Goal: Transaction & Acquisition: Register for event/course

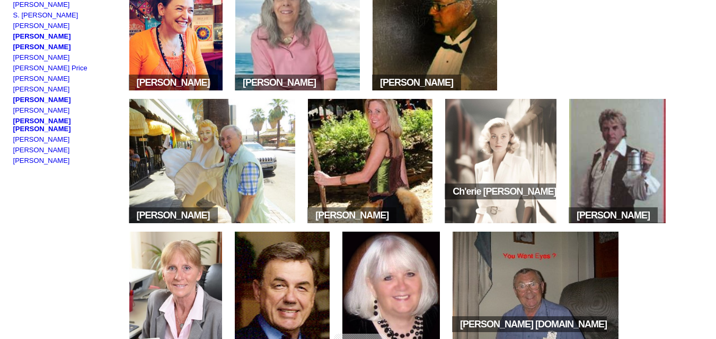
scroll to position [932, 0]
click at [68, 157] on link "Richelle M Putnam" at bounding box center [41, 161] width 57 height 8
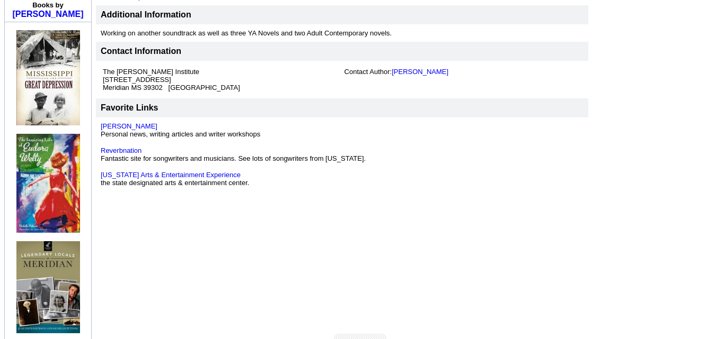
scroll to position [437, 0]
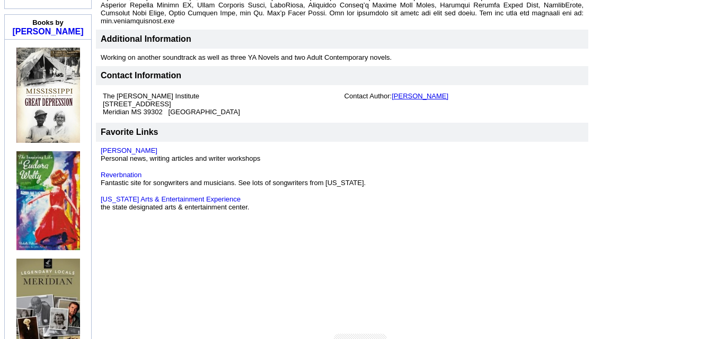
click at [404, 92] on link "Richelle M Putnam" at bounding box center [419, 96] width 57 height 8
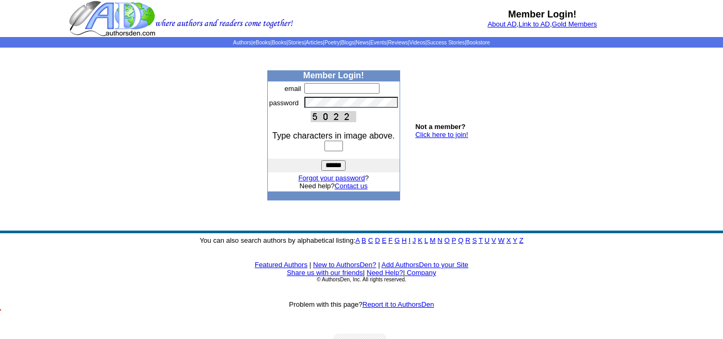
scroll to position [932, 0]
click at [432, 139] on link "Click here to join!" at bounding box center [442, 135] width 53 height 8
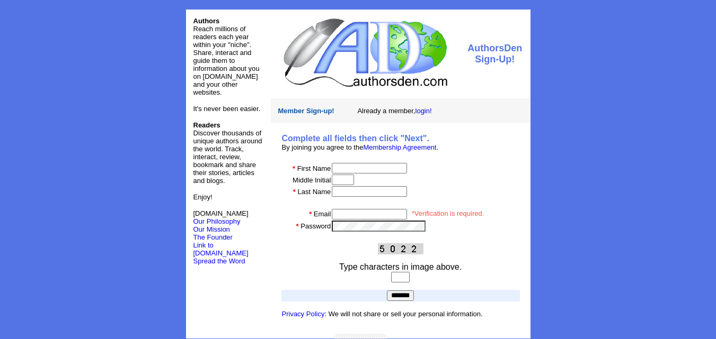
scroll to position [1, 0]
click at [383, 171] on input "text" at bounding box center [369, 168] width 75 height 11
type input "*******"
click at [354, 182] on input "text" at bounding box center [343, 179] width 22 height 11
type input "*"
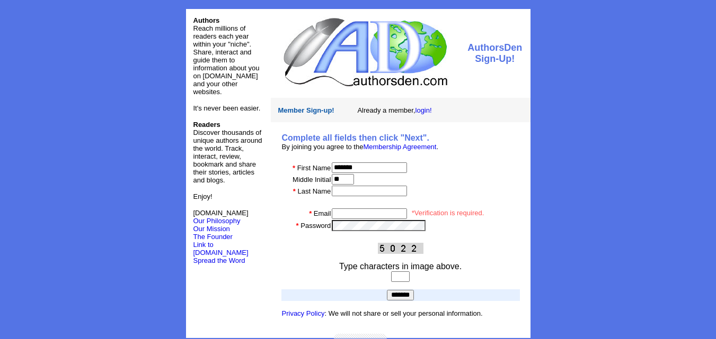
type input "**"
click at [345, 196] on input "text" at bounding box center [369, 191] width 75 height 11
type input "*******"
click at [346, 219] on input "email" at bounding box center [369, 214] width 75 height 11
type input "**********"
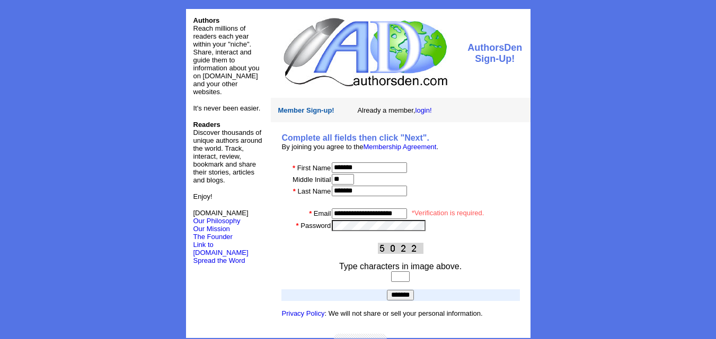
click at [407, 282] on input "text" at bounding box center [400, 277] width 19 height 11
type input "****"
click at [412, 301] on input "*******" at bounding box center [400, 295] width 27 height 11
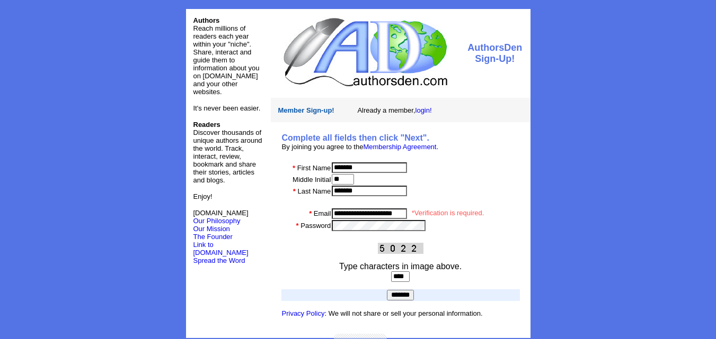
scroll to position [24, 0]
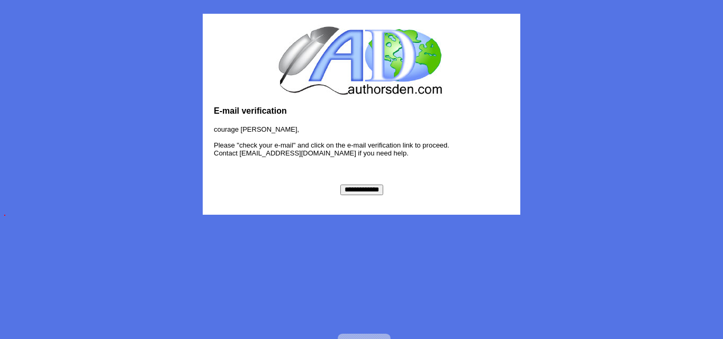
scroll to position [932, 0]
click at [378, 186] on input "**********" at bounding box center [362, 190] width 43 height 11
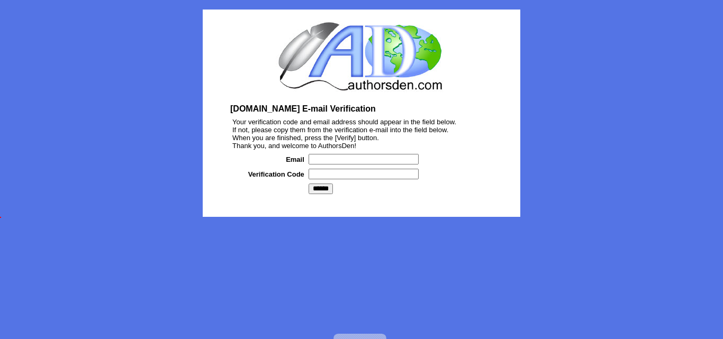
scroll to position [932, 0]
click at [392, 161] on input "text" at bounding box center [364, 159] width 110 height 11
type input "**********"
click at [383, 180] on input "text" at bounding box center [364, 174] width 110 height 11
paste input "*******"
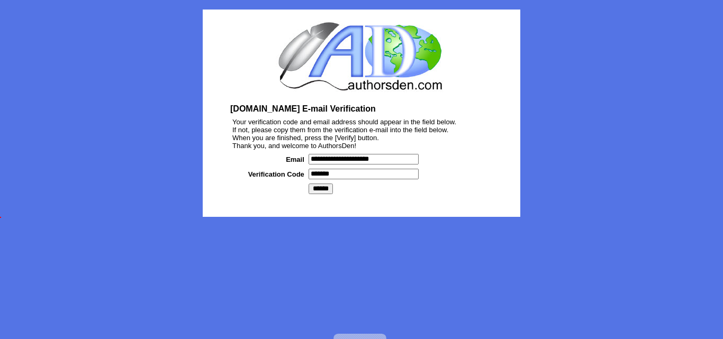
type input "*******"
click at [322, 194] on input "******" at bounding box center [321, 189] width 24 height 11
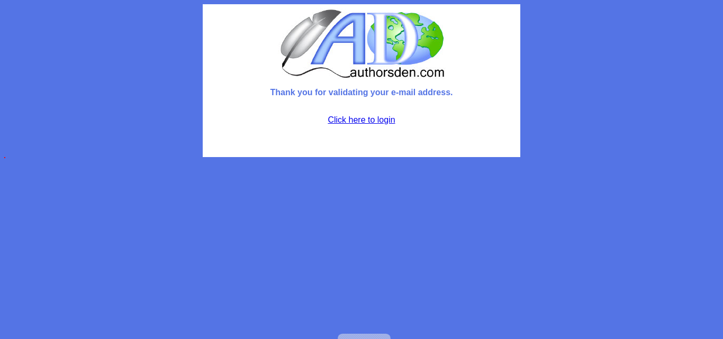
scroll to position [932, 0]
click at [368, 118] on link "Click here to login" at bounding box center [361, 119] width 67 height 9
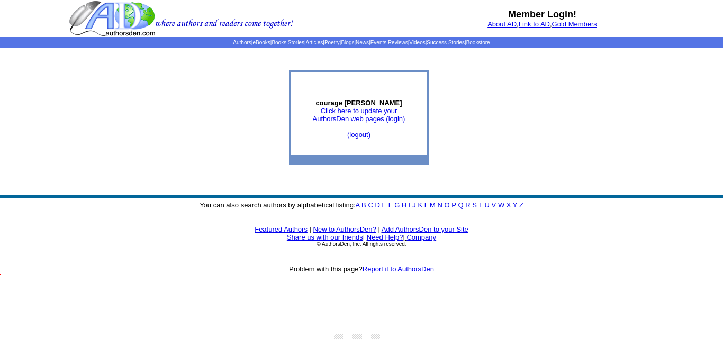
scroll to position [932, 0]
click at [395, 123] on link "Click here to update your AuthorsDen web pages (login)" at bounding box center [359, 115] width 93 height 16
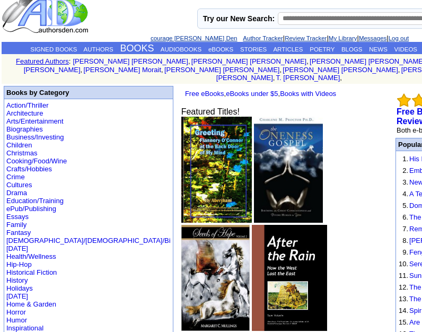
scroll to position [932, 0]
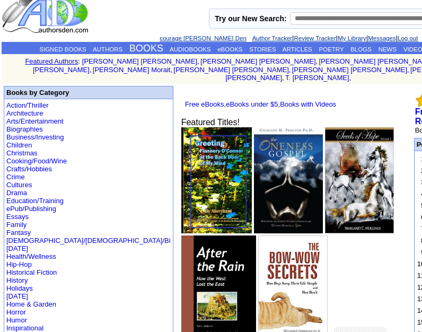
click at [325, 199] on img at bounding box center [359, 180] width 69 height 106
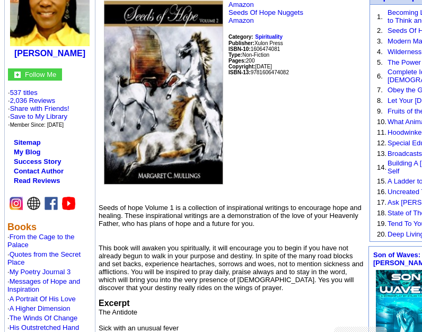
scroll to position [140, 0]
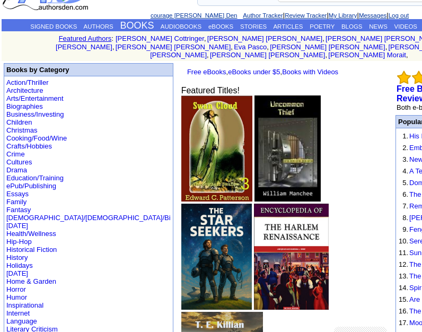
scroll to position [42, 0]
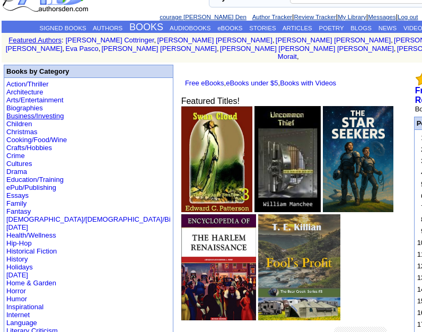
click at [45, 113] on link "Business/Investing" at bounding box center [34, 116] width 57 height 8
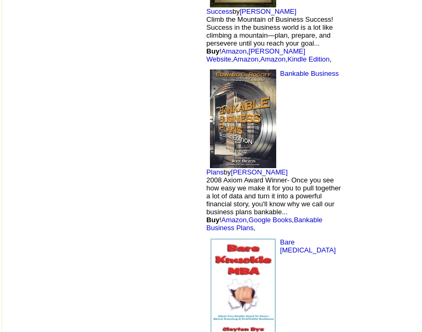
scroll to position [6712, 0]
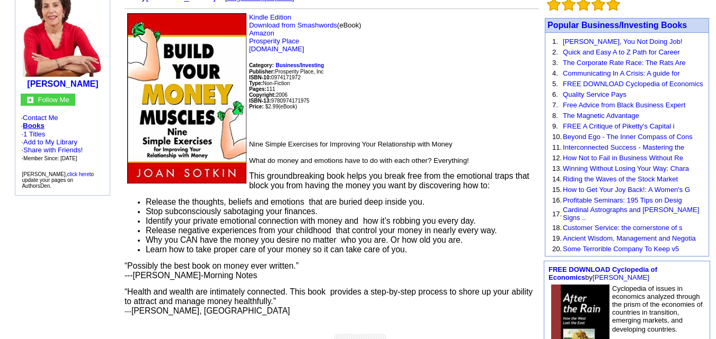
scroll to position [115, 0]
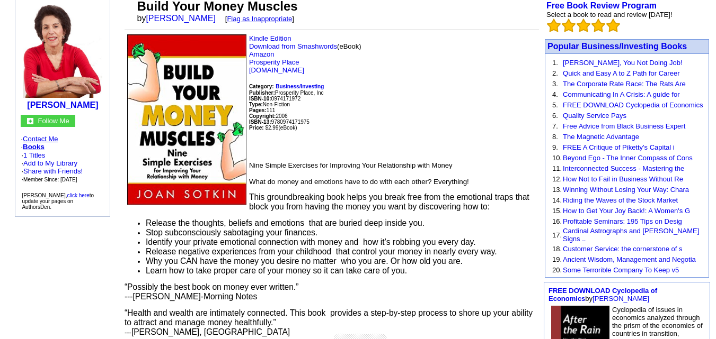
click at [53, 135] on link "Contact Me" at bounding box center [40, 139] width 35 height 8
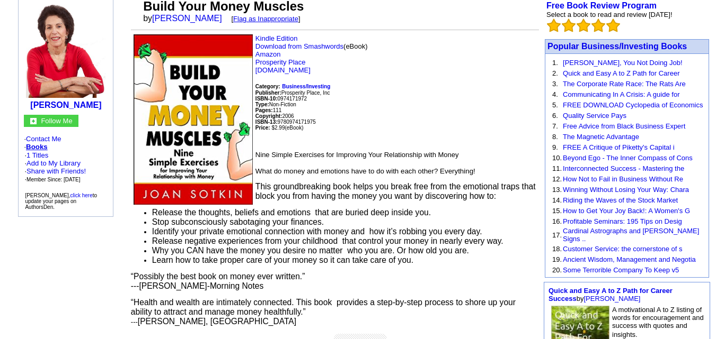
scroll to position [932, 0]
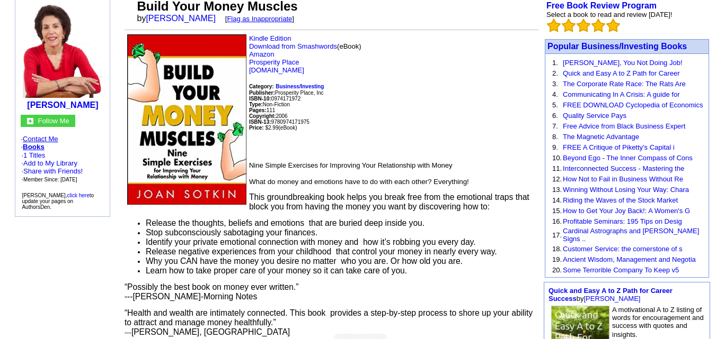
click at [51, 135] on link "Contact Me" at bounding box center [40, 139] width 35 height 8
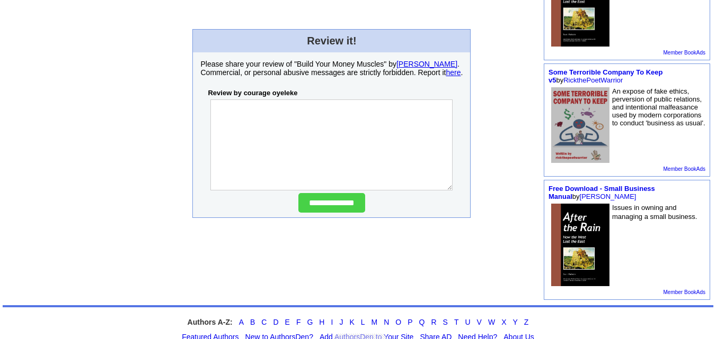
scroll to position [522, 0]
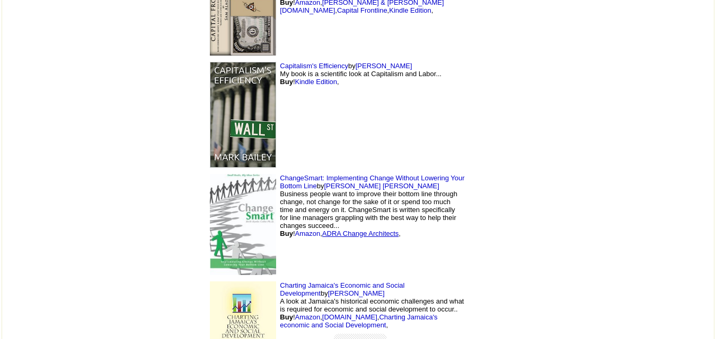
scroll to position [932, 0]
click at [280, 174] on link "ChangeSmart: Implementing Change Without Lowering Your Bottom Line" at bounding box center [372, 182] width 184 height 16
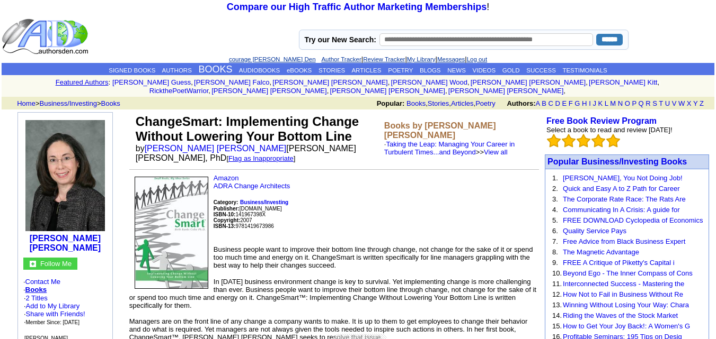
scroll to position [932, 0]
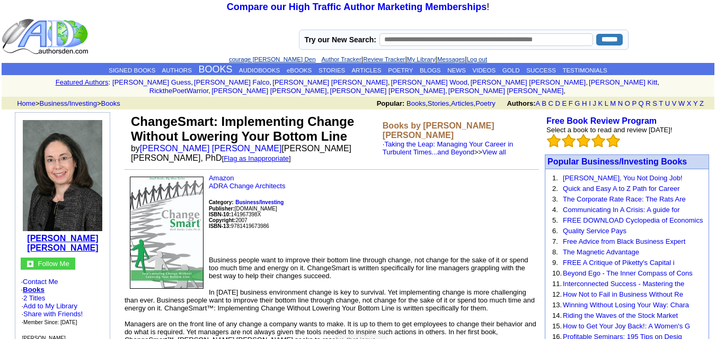
click at [84, 234] on b "Beth Banks Cohn" at bounding box center [62, 243] width 71 height 19
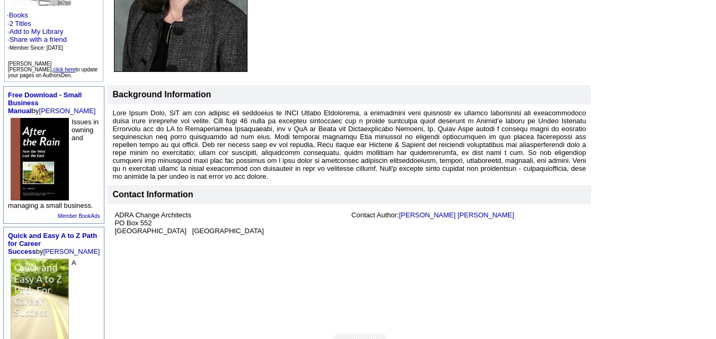
scroll to position [251, 0]
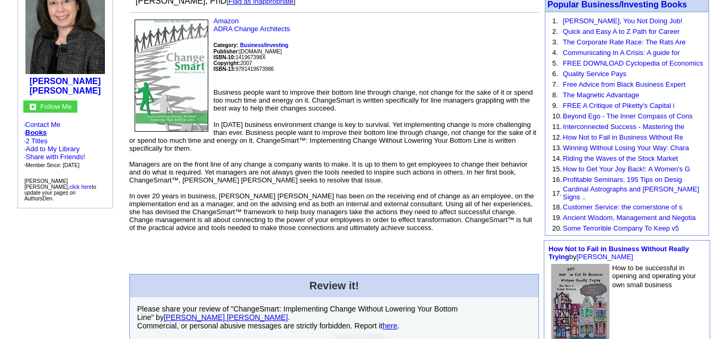
scroll to position [932, 0]
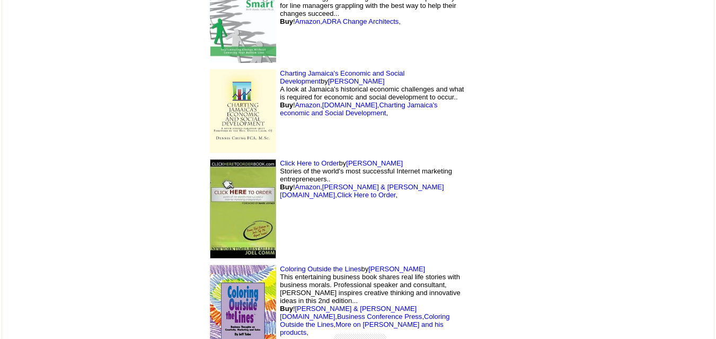
scroll to position [932, 0]
click at [316, 262] on td "Coloring Outside the Lines by Jeff Tobe This entertaining business book shares …" at bounding box center [335, 316] width 265 height 109
click at [368, 265] on link "[PERSON_NAME]" at bounding box center [396, 269] width 57 height 8
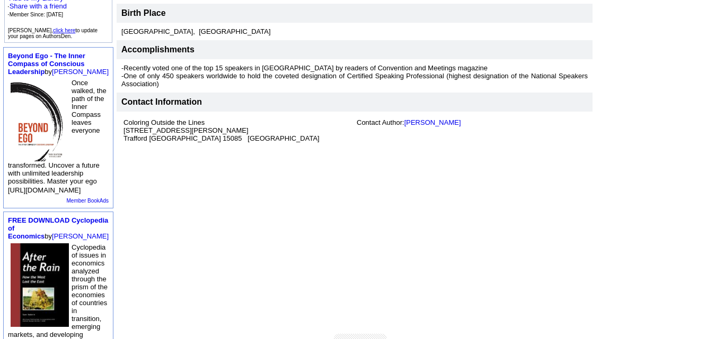
scroll to position [275, 0]
click at [436, 119] on link "[PERSON_NAME]" at bounding box center [432, 123] width 57 height 8
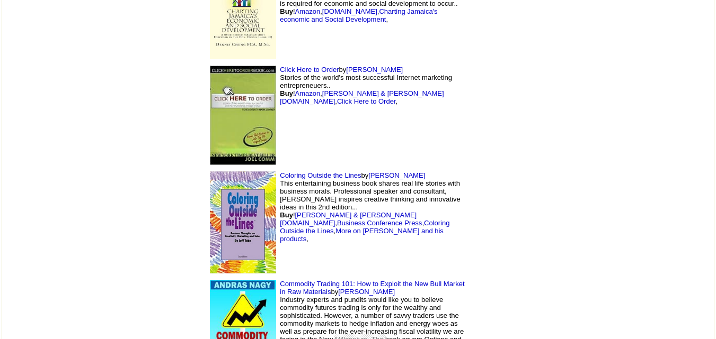
scroll to position [763, 0]
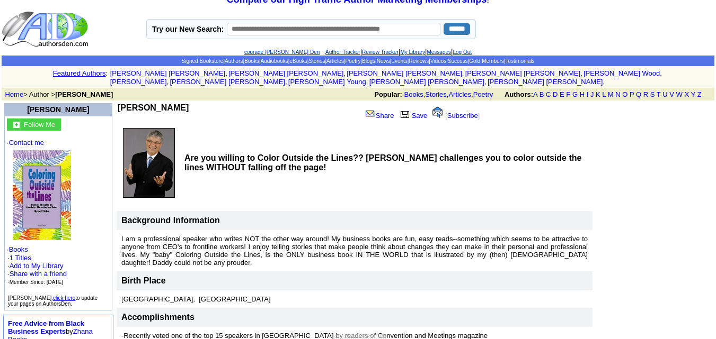
scroll to position [8, 0]
